Goal: Information Seeking & Learning: Learn about a topic

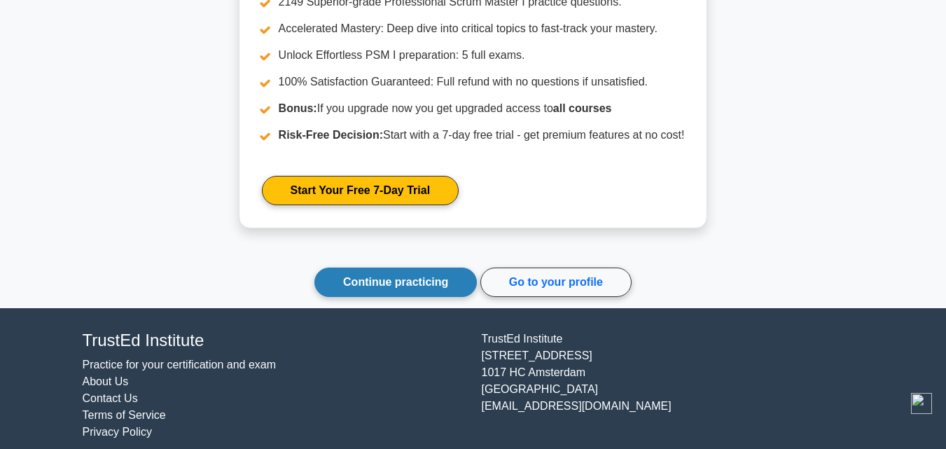
scroll to position [2143, 0]
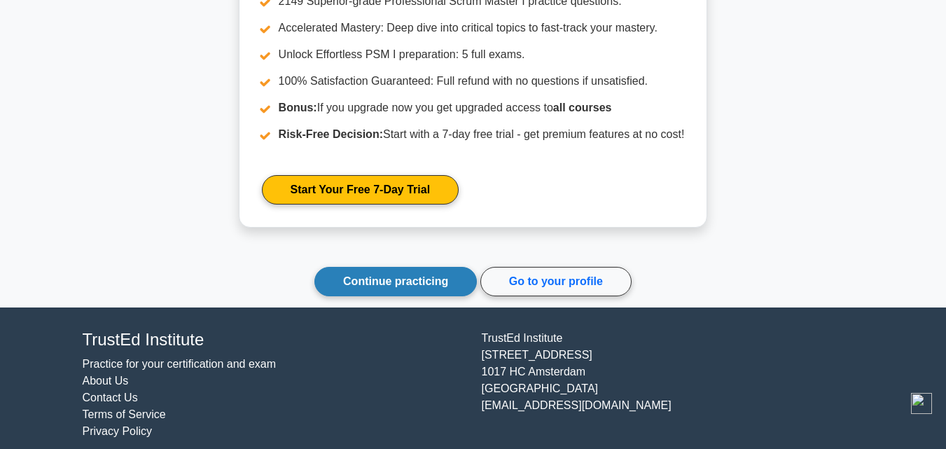
click at [444, 287] on link "Continue practicing" at bounding box center [395, 281] width 162 height 29
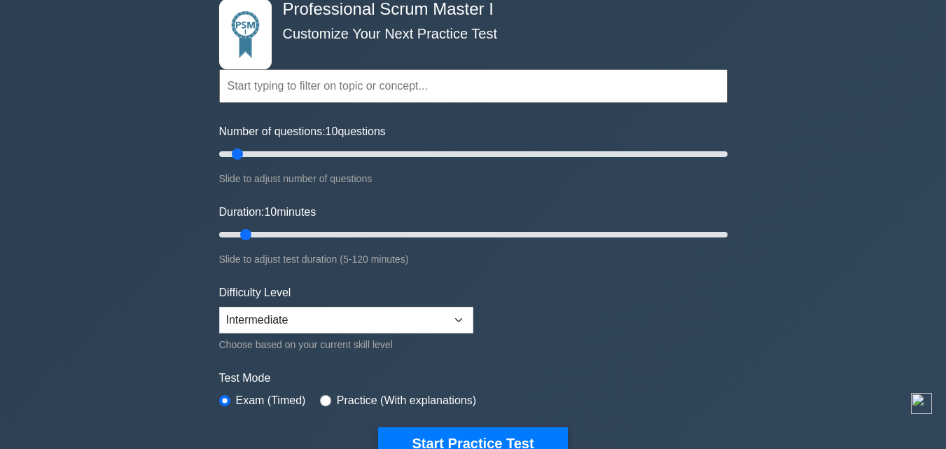
scroll to position [104, 0]
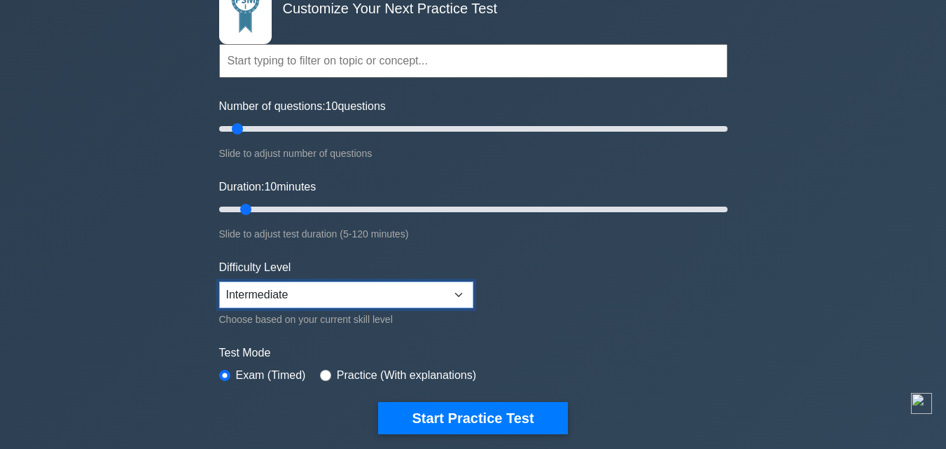
click at [452, 295] on select "Beginner Intermediate Expert" at bounding box center [346, 294] width 254 height 27
click at [219, 281] on select "Beginner Intermediate Expert" at bounding box center [346, 294] width 254 height 27
click at [328, 288] on select "Beginner Intermediate Expert" at bounding box center [346, 294] width 254 height 27
select select "beginner"
click at [219, 281] on select "Beginner Intermediate Expert" at bounding box center [346, 294] width 254 height 27
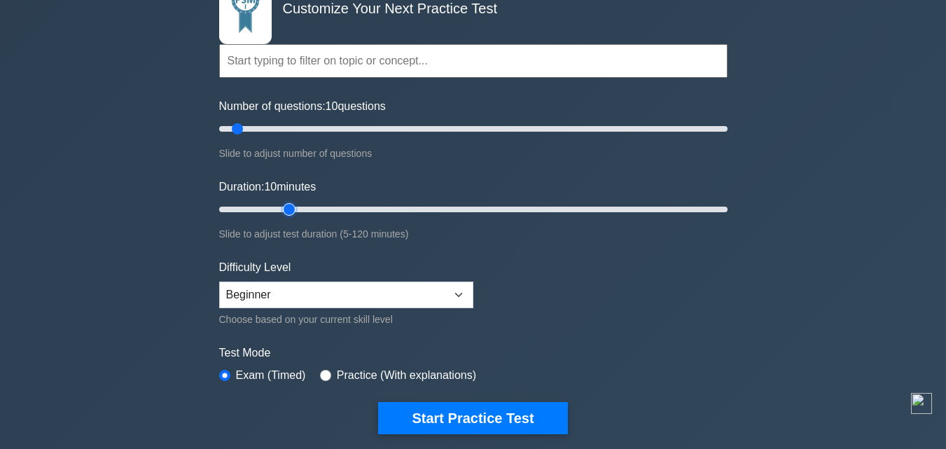
type input "20"
click at [286, 210] on input "Duration: 10 minutes" at bounding box center [473, 209] width 508 height 17
type input "20"
click at [269, 127] on input "Number of questions: 10 questions" at bounding box center [473, 128] width 508 height 17
click at [279, 210] on input "Duration: 20 minutes" at bounding box center [473, 209] width 508 height 17
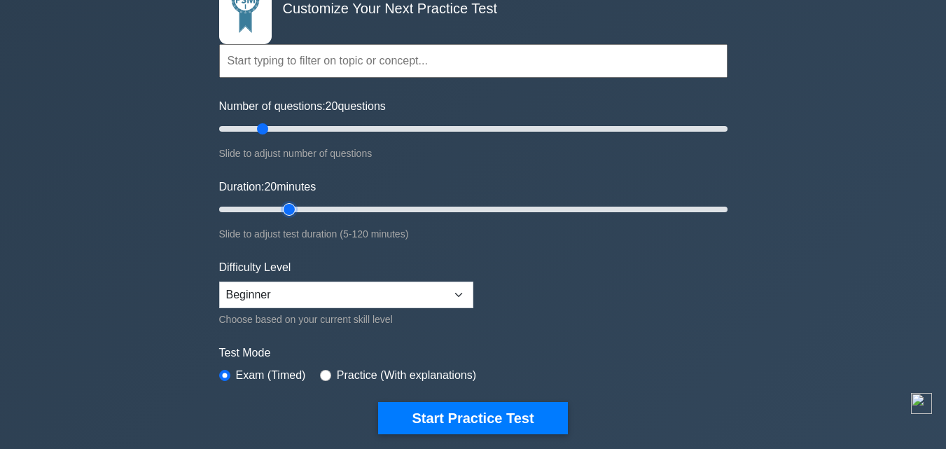
click at [279, 210] on input "Duration: 20 minutes" at bounding box center [473, 209] width 508 height 17
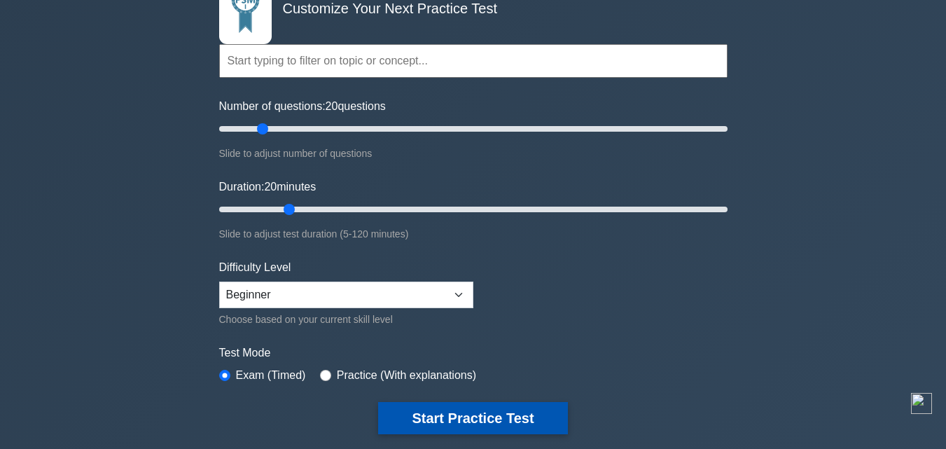
click at [415, 411] on button "Start Practice Test" at bounding box center [472, 418] width 189 height 32
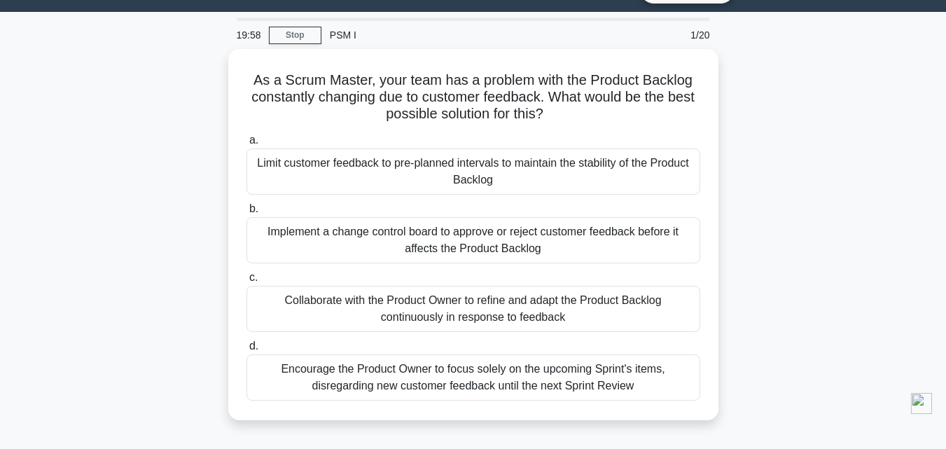
scroll to position [34, 0]
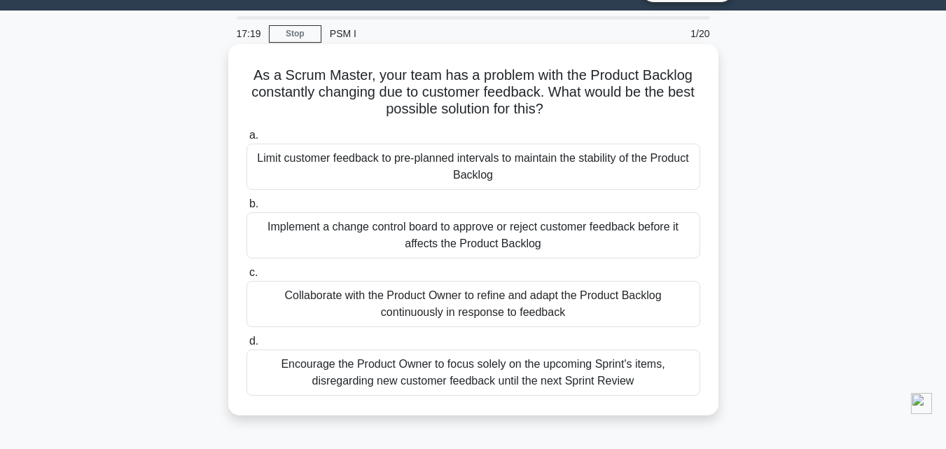
click at [517, 358] on div "Encourage the Product Owner to focus solely on the upcoming Sprint's items, dis…" at bounding box center [473, 372] width 454 height 46
click at [246, 346] on input "d. Encourage the Product Owner to focus solely on the upcoming Sprint's items, …" at bounding box center [246, 341] width 0 height 9
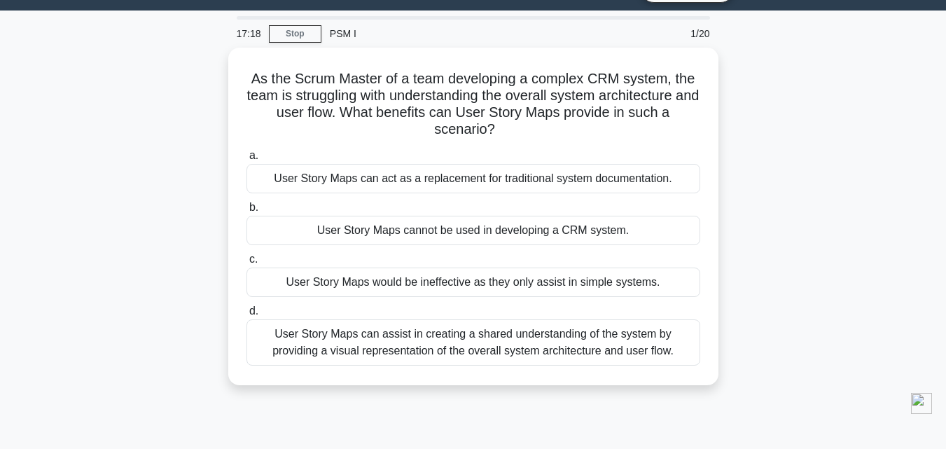
scroll to position [0, 0]
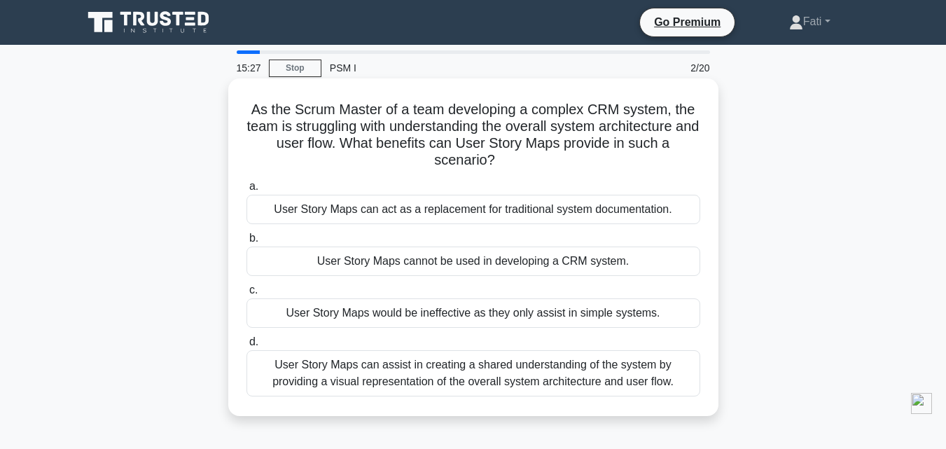
click at [396, 316] on div "User Story Maps would be ineffective as they only assist in simple systems." at bounding box center [473, 312] width 454 height 29
click at [246, 295] on input "c. User Story Maps would be ineffective as they only assist in simple systems." at bounding box center [246, 290] width 0 height 9
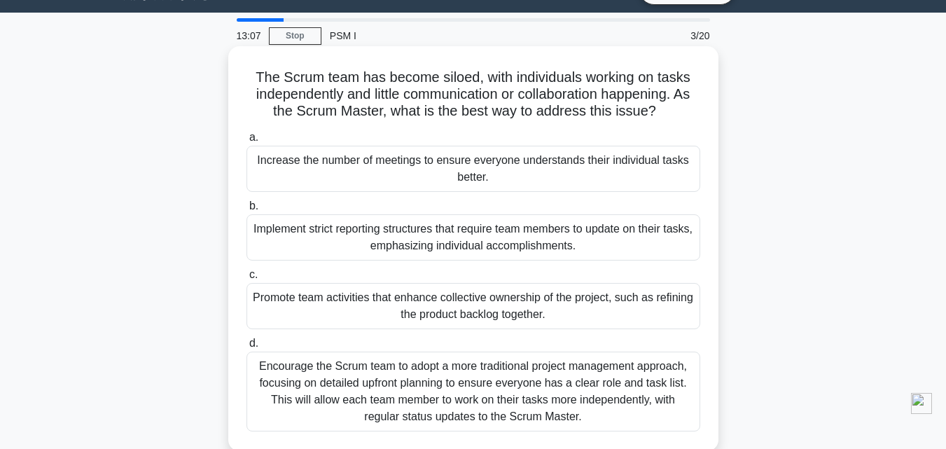
scroll to position [20, 0]
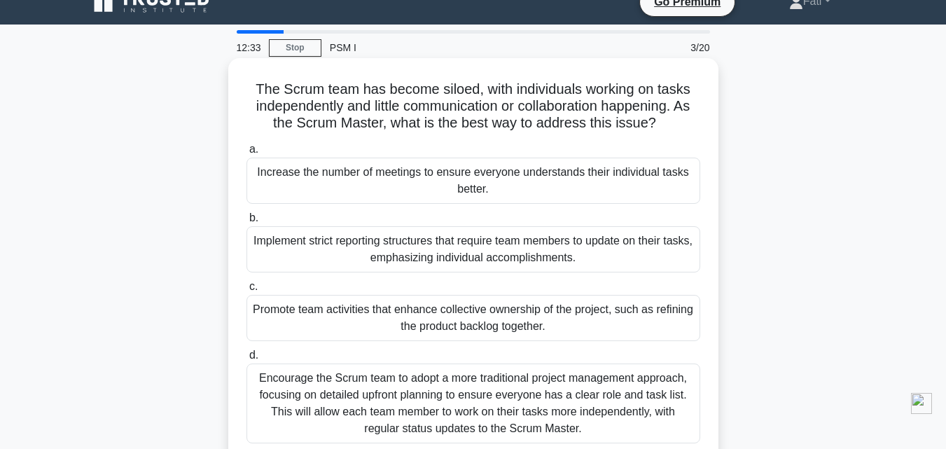
click at [442, 328] on div "Promote team activities that enhance collective ownership of the project, such …" at bounding box center [473, 318] width 454 height 46
click at [246, 291] on input "c. Promote team activities that enhance collective ownership of the project, su…" at bounding box center [246, 286] width 0 height 9
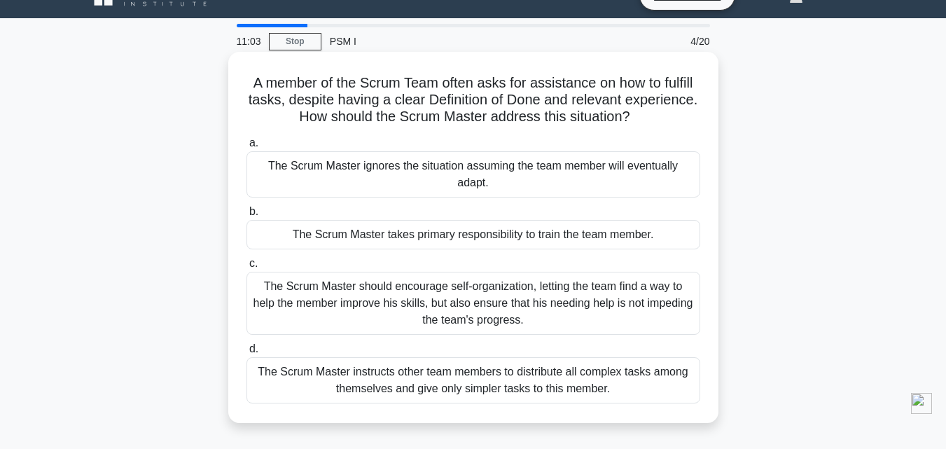
scroll to position [36, 0]
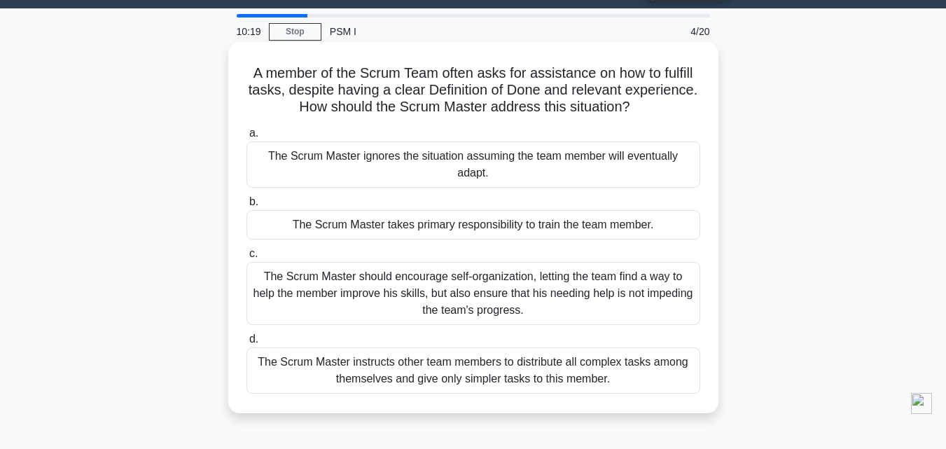
click at [479, 288] on div "The Scrum Master should encourage self-organization, letting the team find a wa…" at bounding box center [473, 293] width 454 height 63
click at [246, 258] on input "c. The Scrum Master should encourage self-organization, letting the team find a…" at bounding box center [246, 253] width 0 height 9
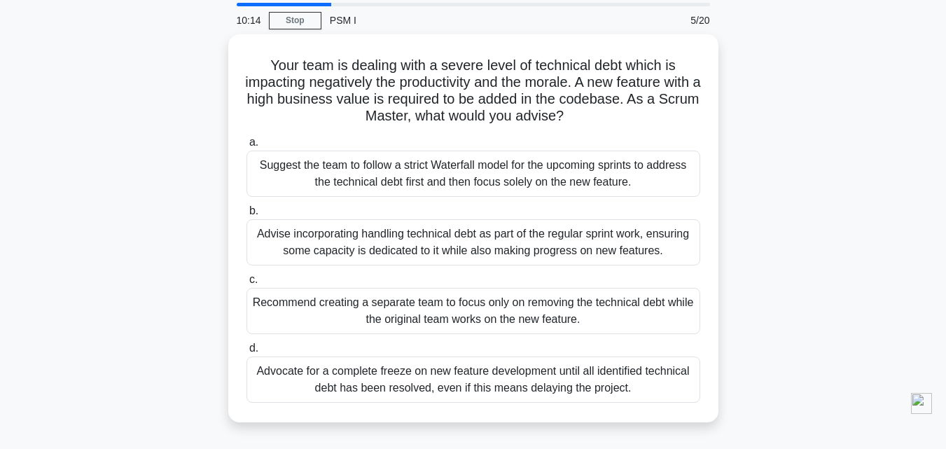
scroll to position [75, 0]
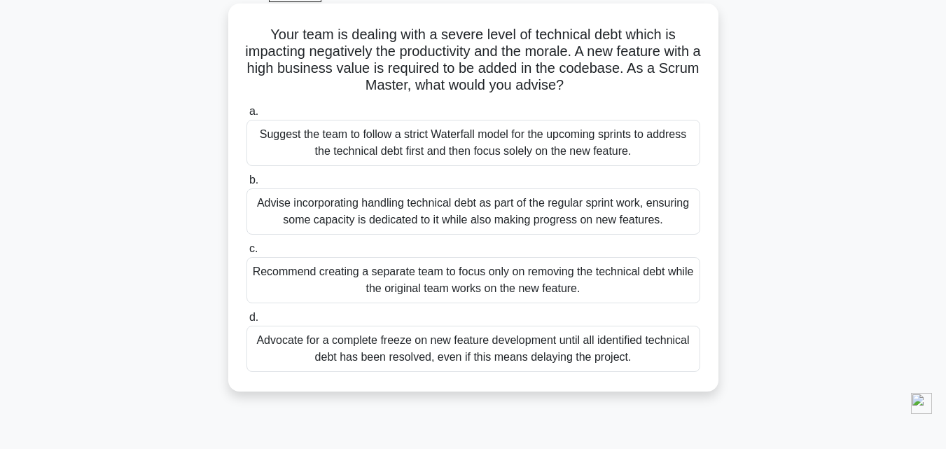
click at [478, 207] on div "Advise incorporating handling technical debt as part of the regular sprint work…" at bounding box center [473, 211] width 454 height 46
click at [246, 185] on input "b. Advise incorporating handling technical debt as part of the regular sprint w…" at bounding box center [246, 180] width 0 height 9
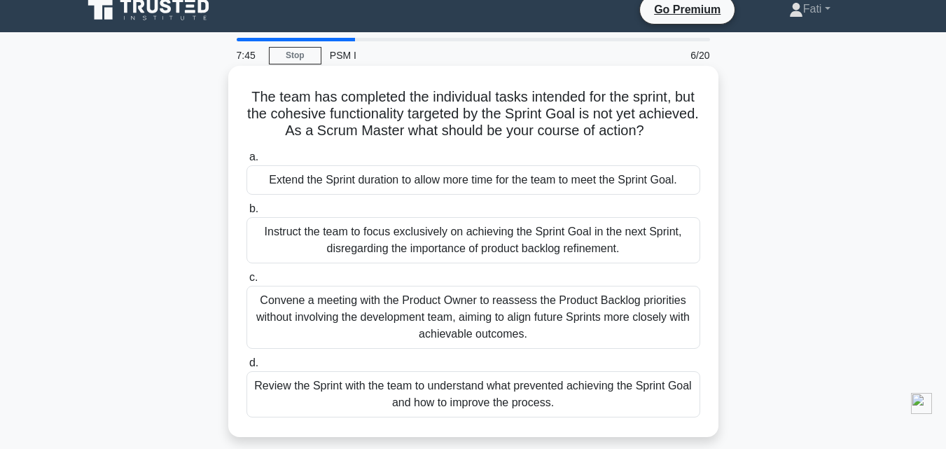
scroll to position [0, 0]
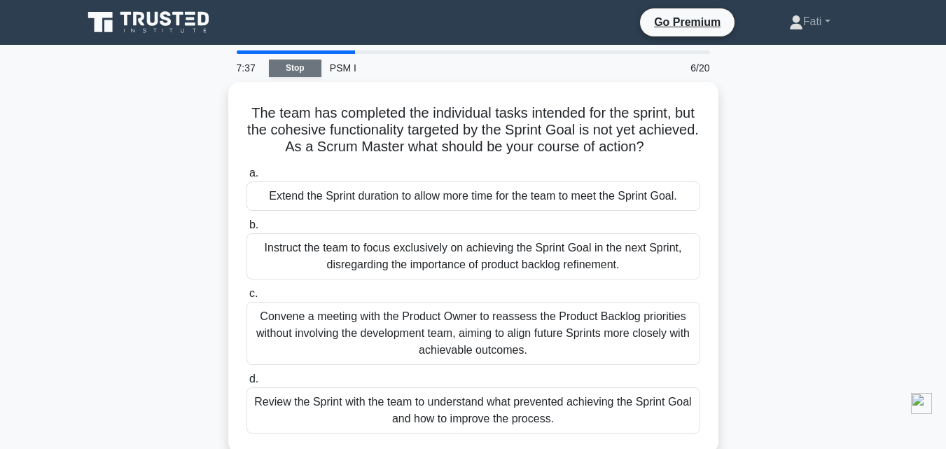
click at [284, 68] on link "Stop" at bounding box center [295, 69] width 53 height 18
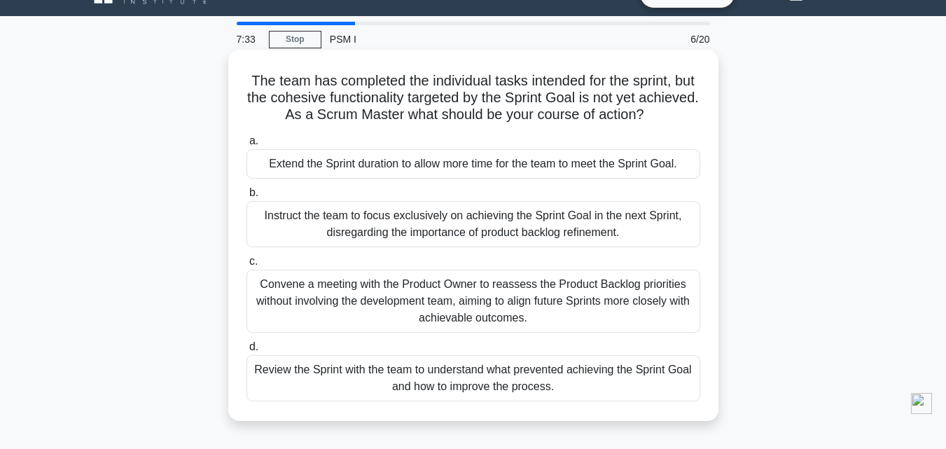
scroll to position [41, 0]
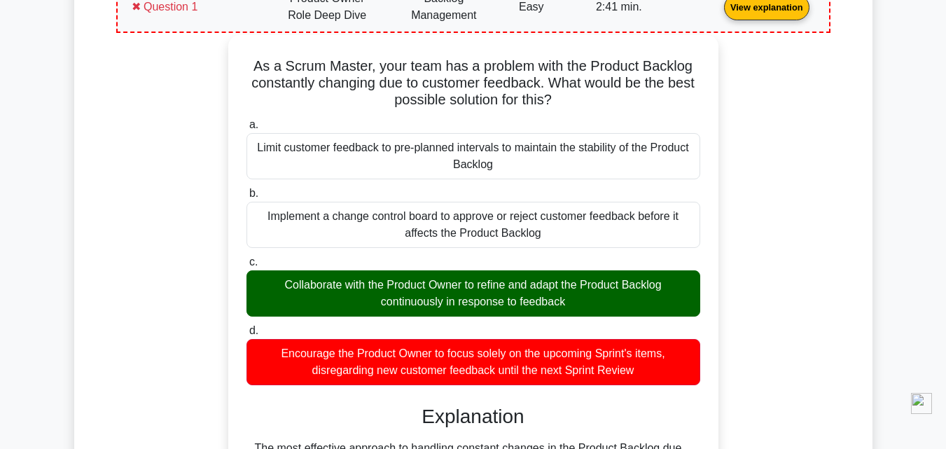
scroll to position [651, 0]
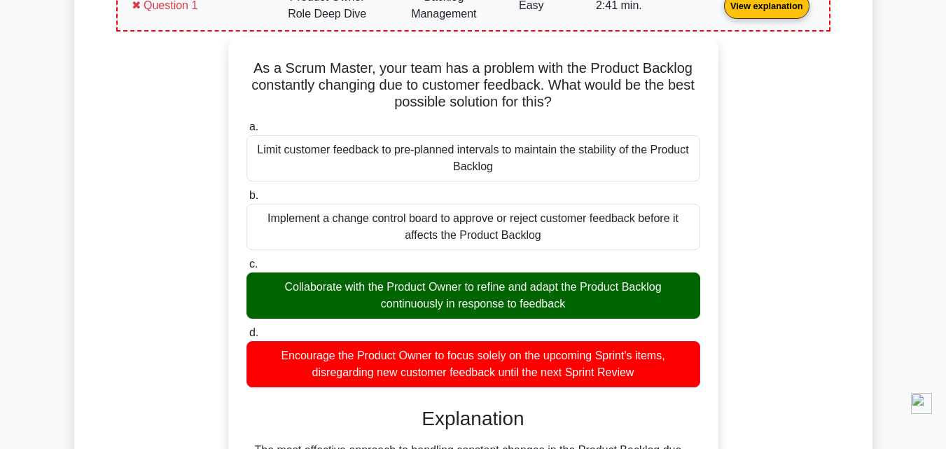
click at [760, 116] on div "As a Scrum Master, your team has a problem with the Product Backlog constantly …" at bounding box center [473, 337] width 697 height 601
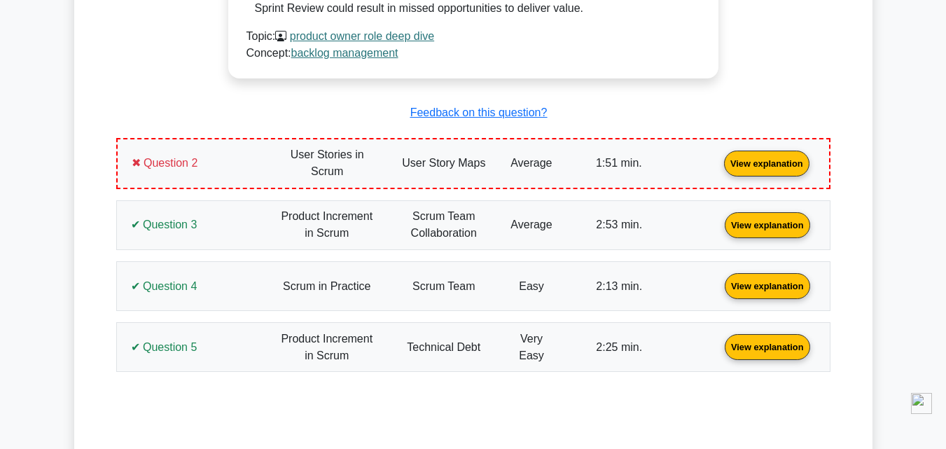
scroll to position [1191, 0]
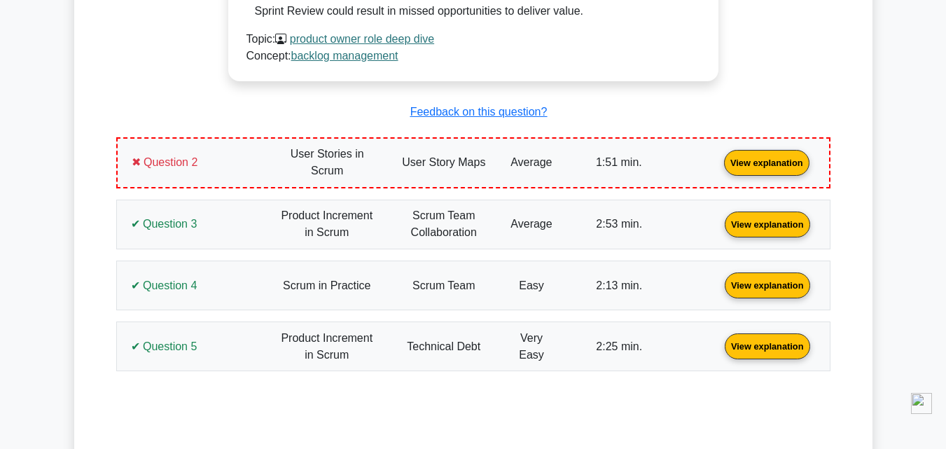
click at [718, 155] on link "View explanation" at bounding box center [766, 161] width 97 height 12
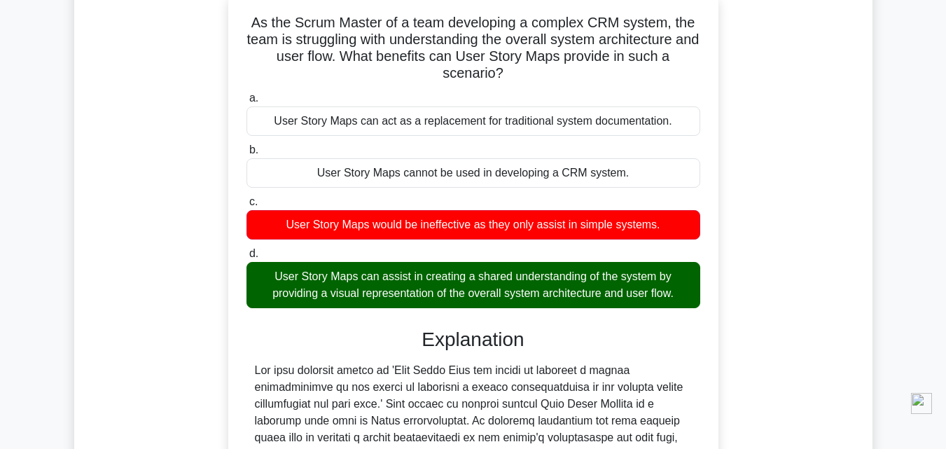
scroll to position [1392, 0]
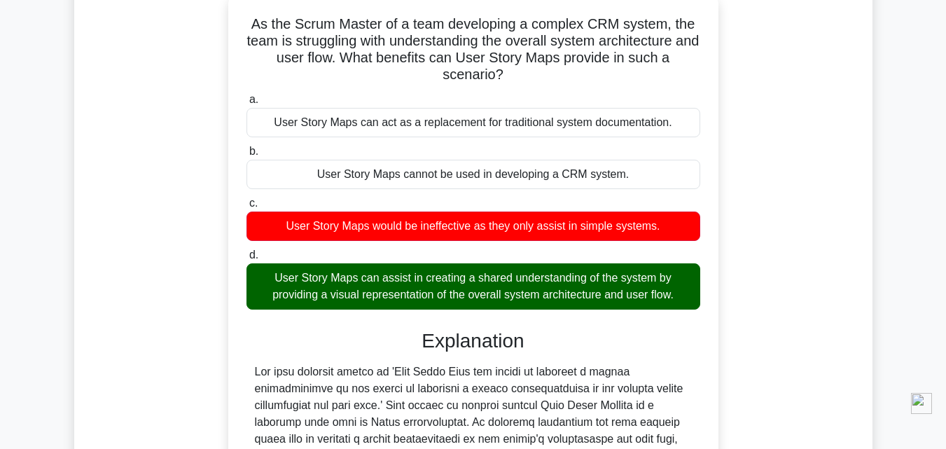
click at [727, 192] on div "As the Scrum Master of a team developing a complex CRM system, the team is stru…" at bounding box center [473, 335] width 697 height 685
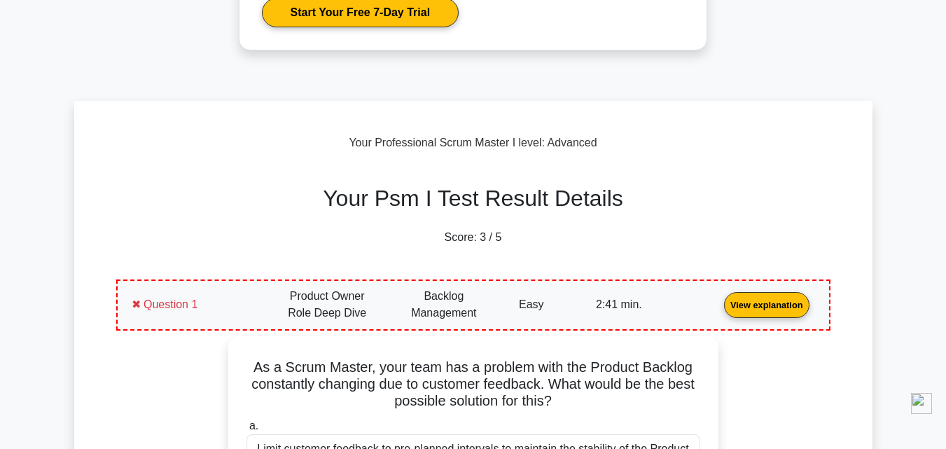
scroll to position [415, 0]
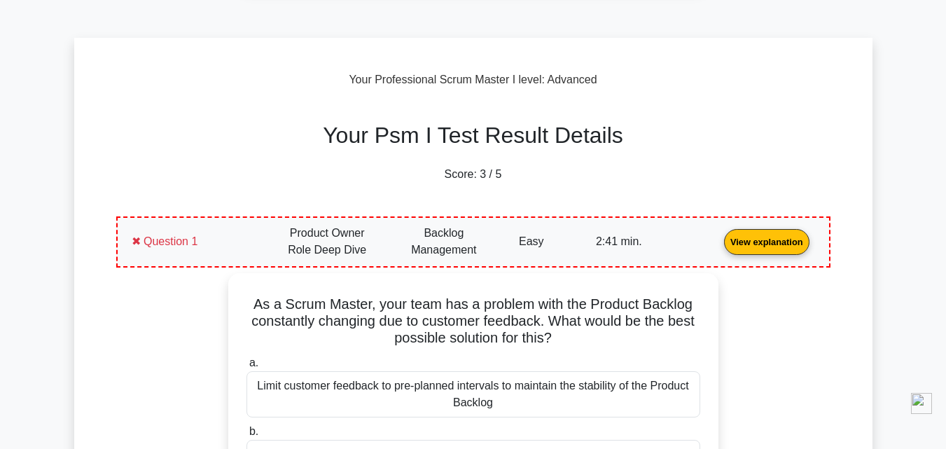
click at [718, 235] on link "View explanation" at bounding box center [766, 241] width 97 height 12
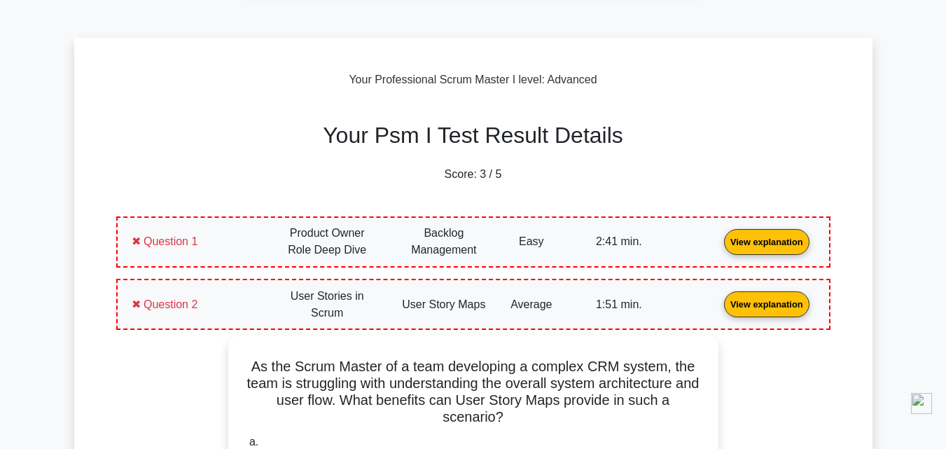
click at [718, 309] on link "View explanation" at bounding box center [766, 304] width 97 height 12
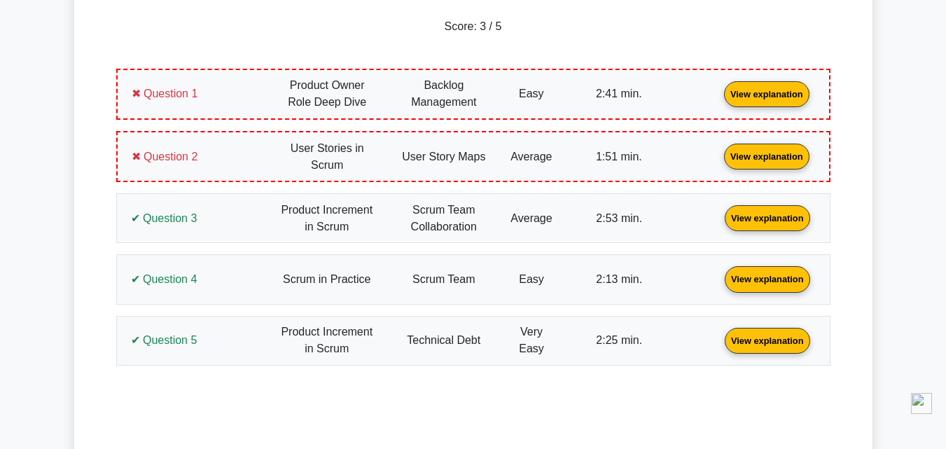
scroll to position [578, 0]
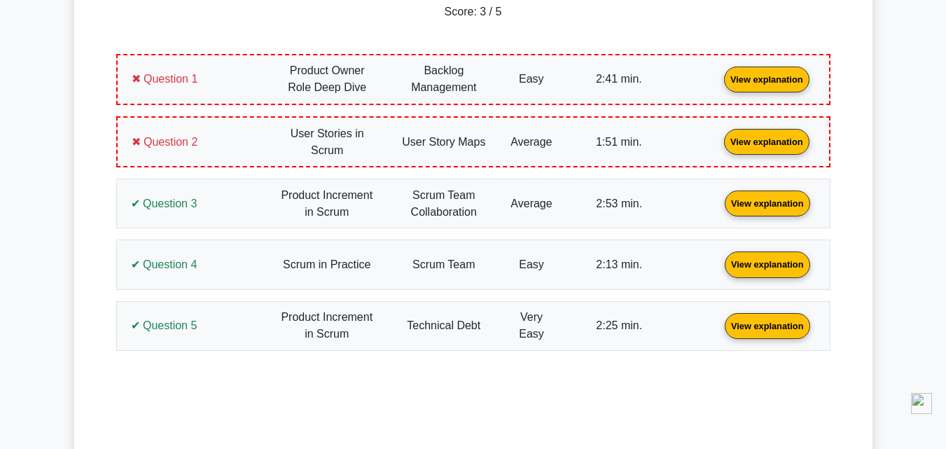
click at [719, 319] on link "View explanation" at bounding box center [767, 325] width 97 height 12
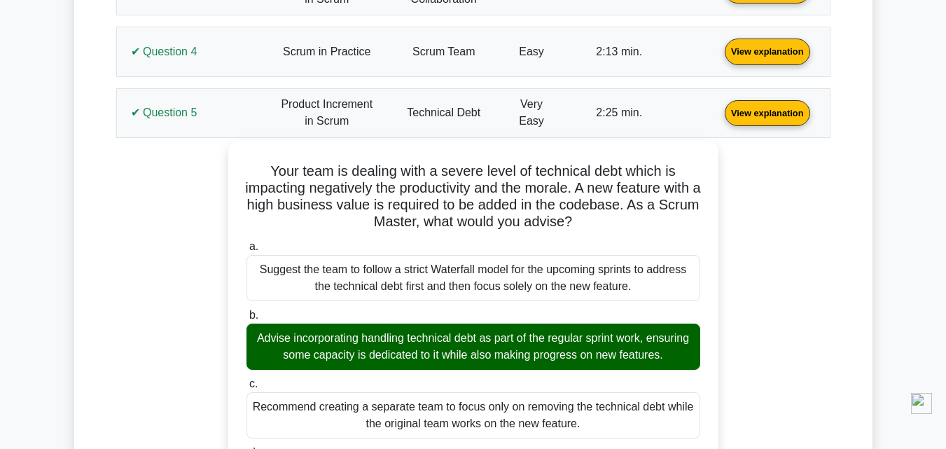
scroll to position [790, 0]
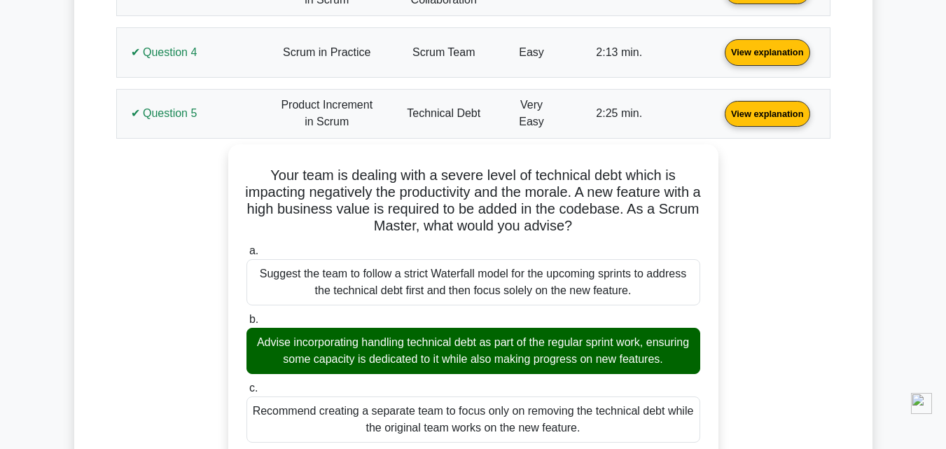
click at [719, 56] on link "View explanation" at bounding box center [767, 52] width 97 height 12
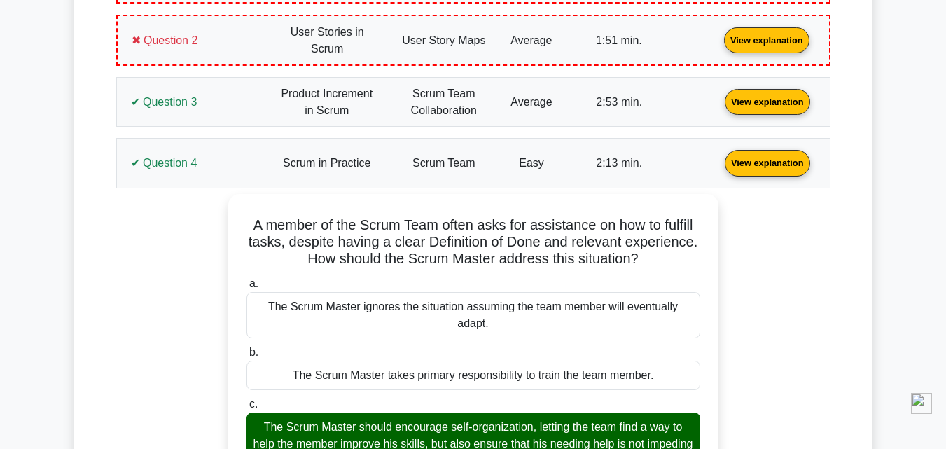
scroll to position [678, 0]
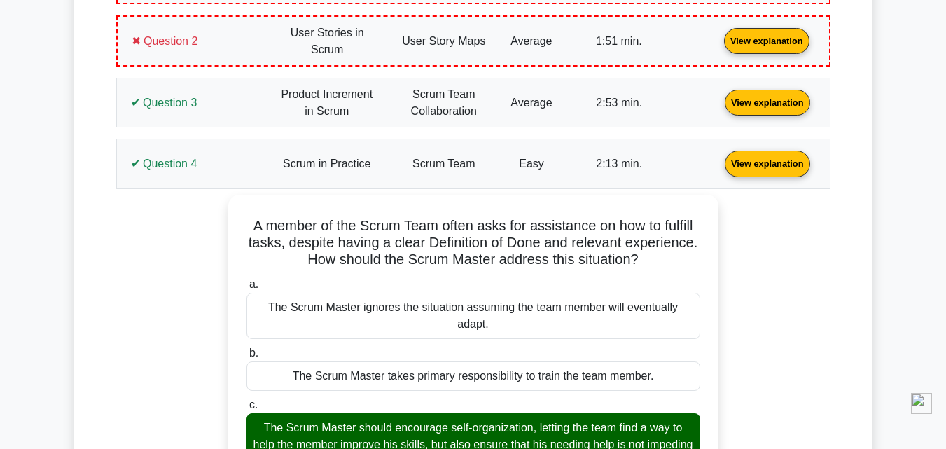
click at [719, 99] on link "View explanation" at bounding box center [767, 102] width 97 height 12
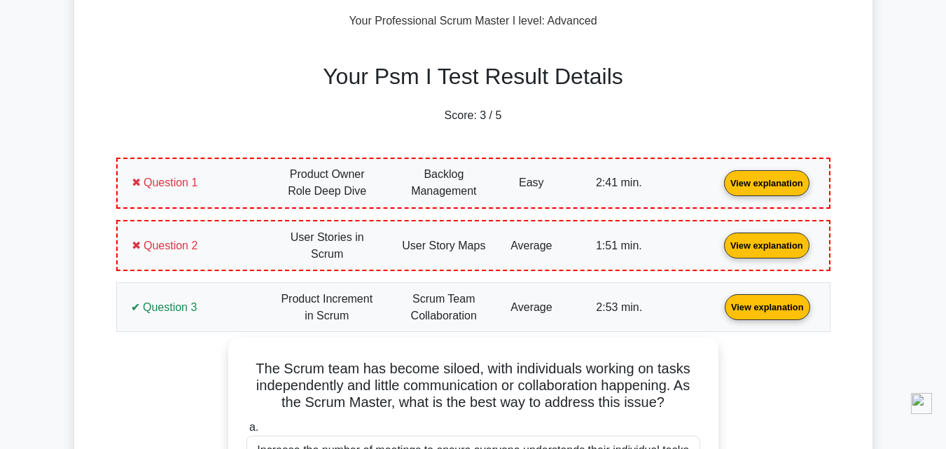
scroll to position [467, 0]
